Goal: Transaction & Acquisition: Book appointment/travel/reservation

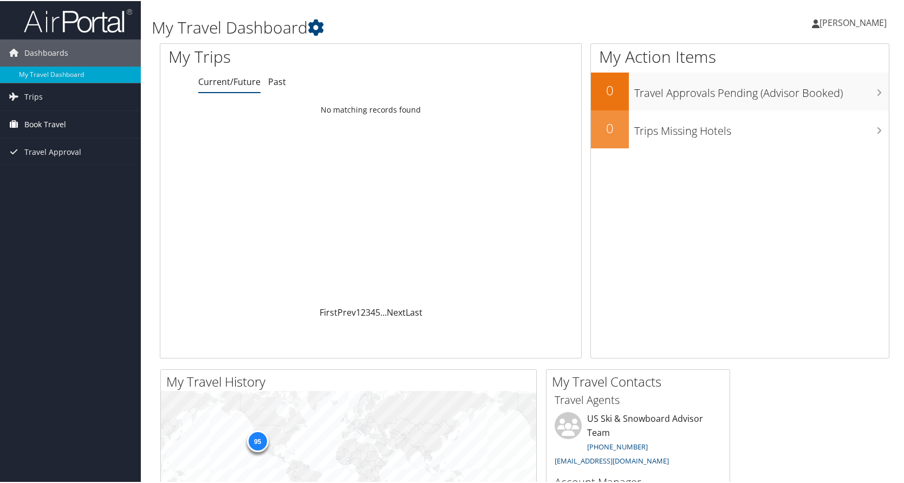
click at [62, 121] on span "Book Travel" at bounding box center [45, 123] width 42 height 27
click at [67, 174] on link "Book/Manage Online Trips" at bounding box center [70, 178] width 141 height 16
